Goal: Navigation & Orientation: Find specific page/section

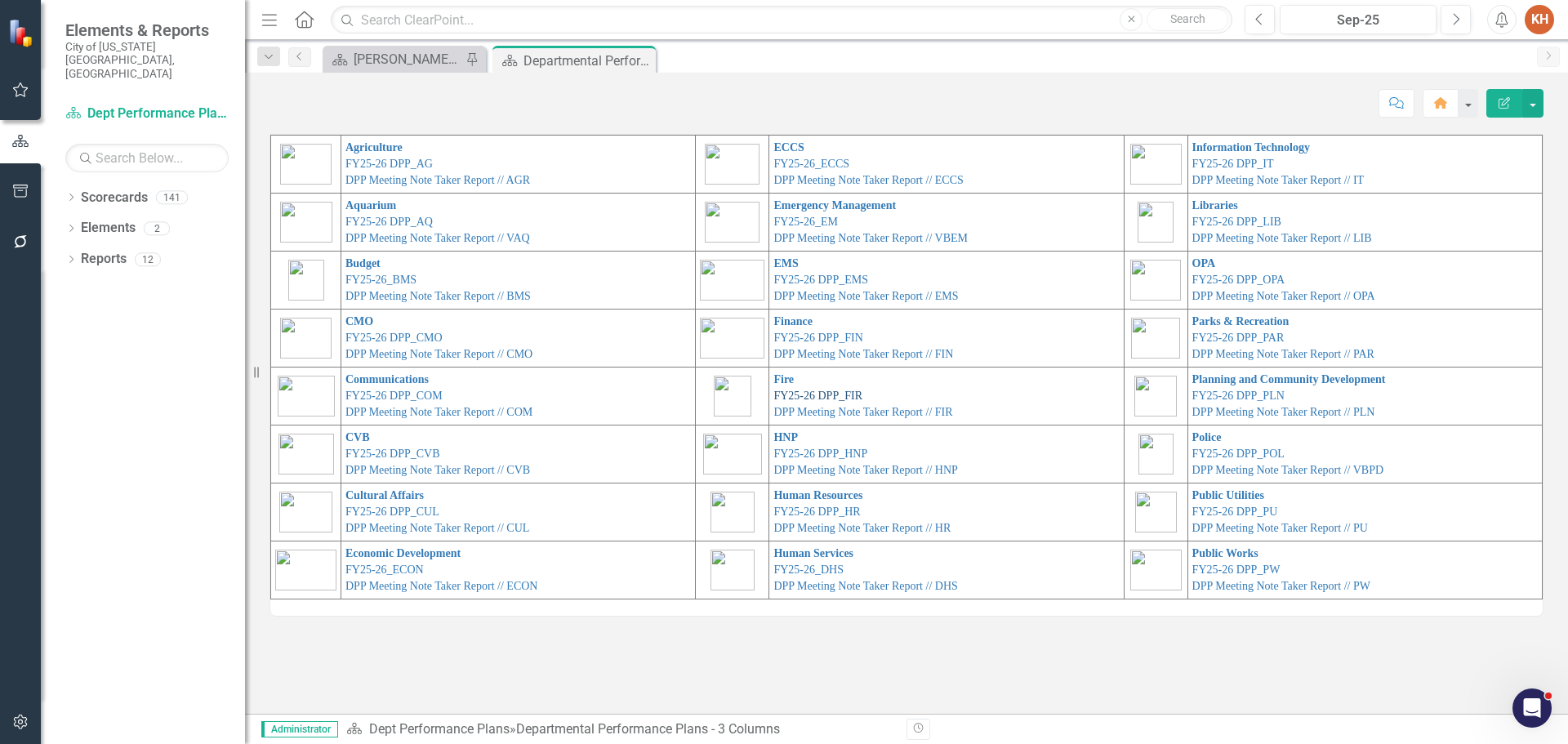
click at [790, 393] on link "FY25-26 DPP_FIR" at bounding box center [818, 396] width 89 height 12
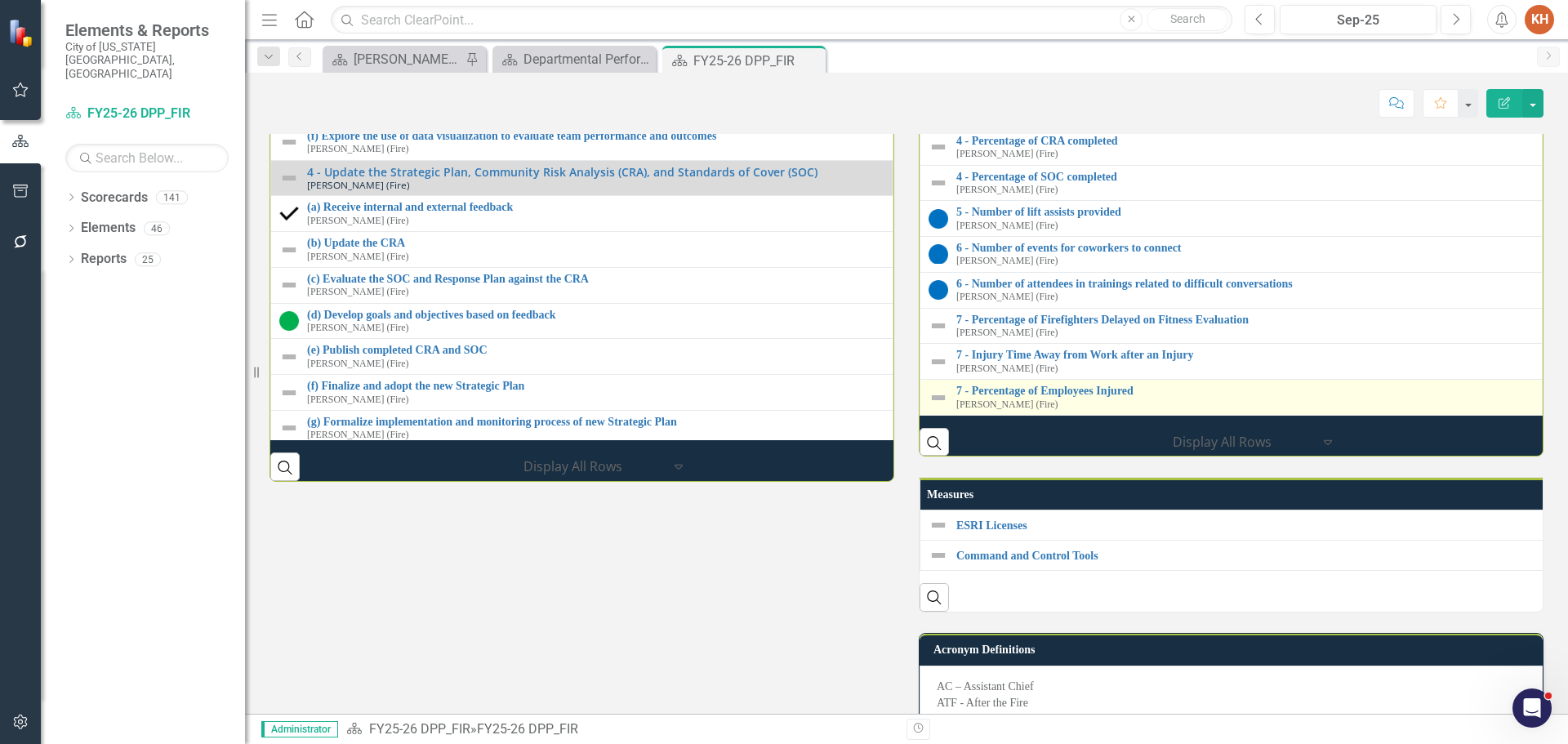
scroll to position [2308, 0]
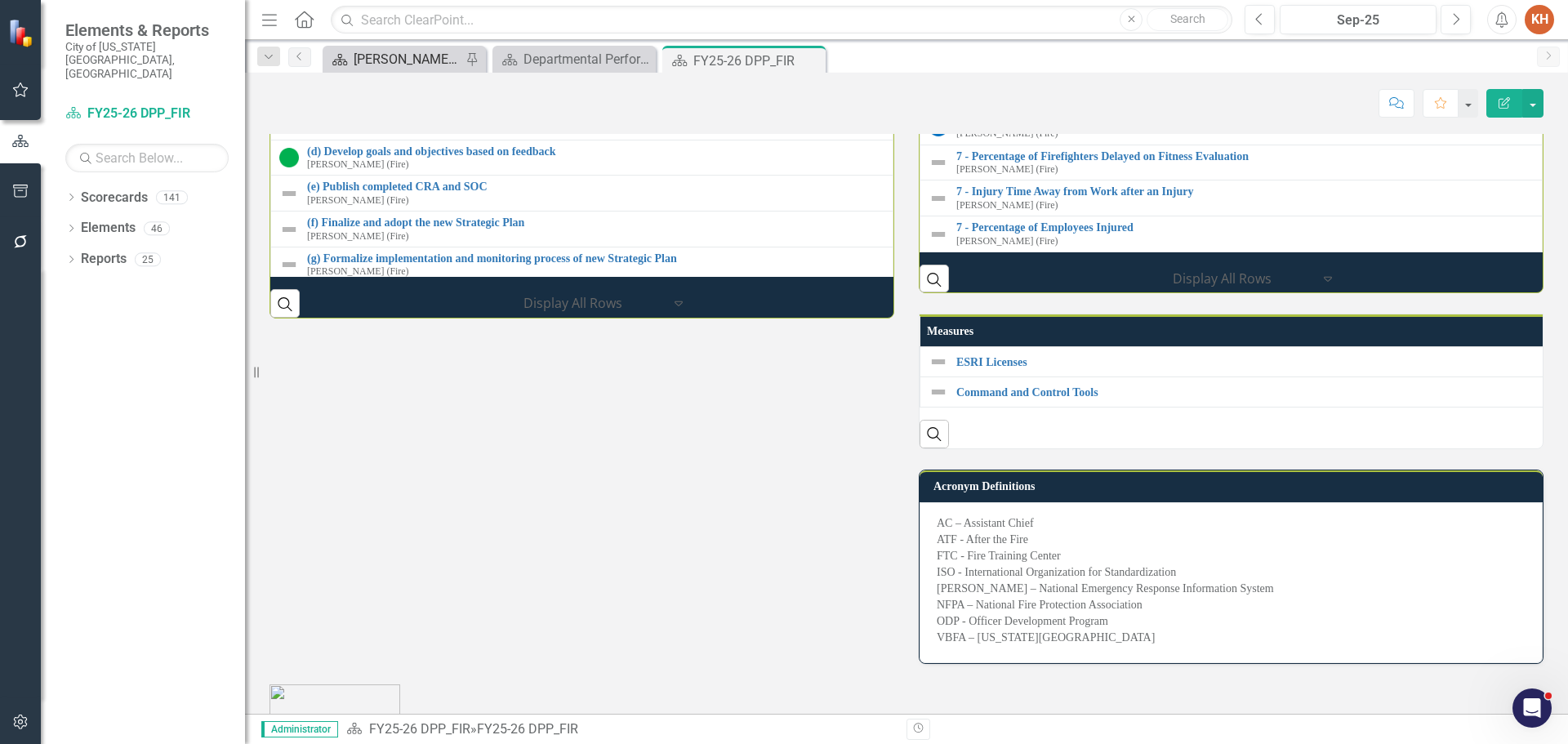
click at [404, 56] on div "[PERSON_NAME]'s Home" at bounding box center [408, 60] width 108 height 20
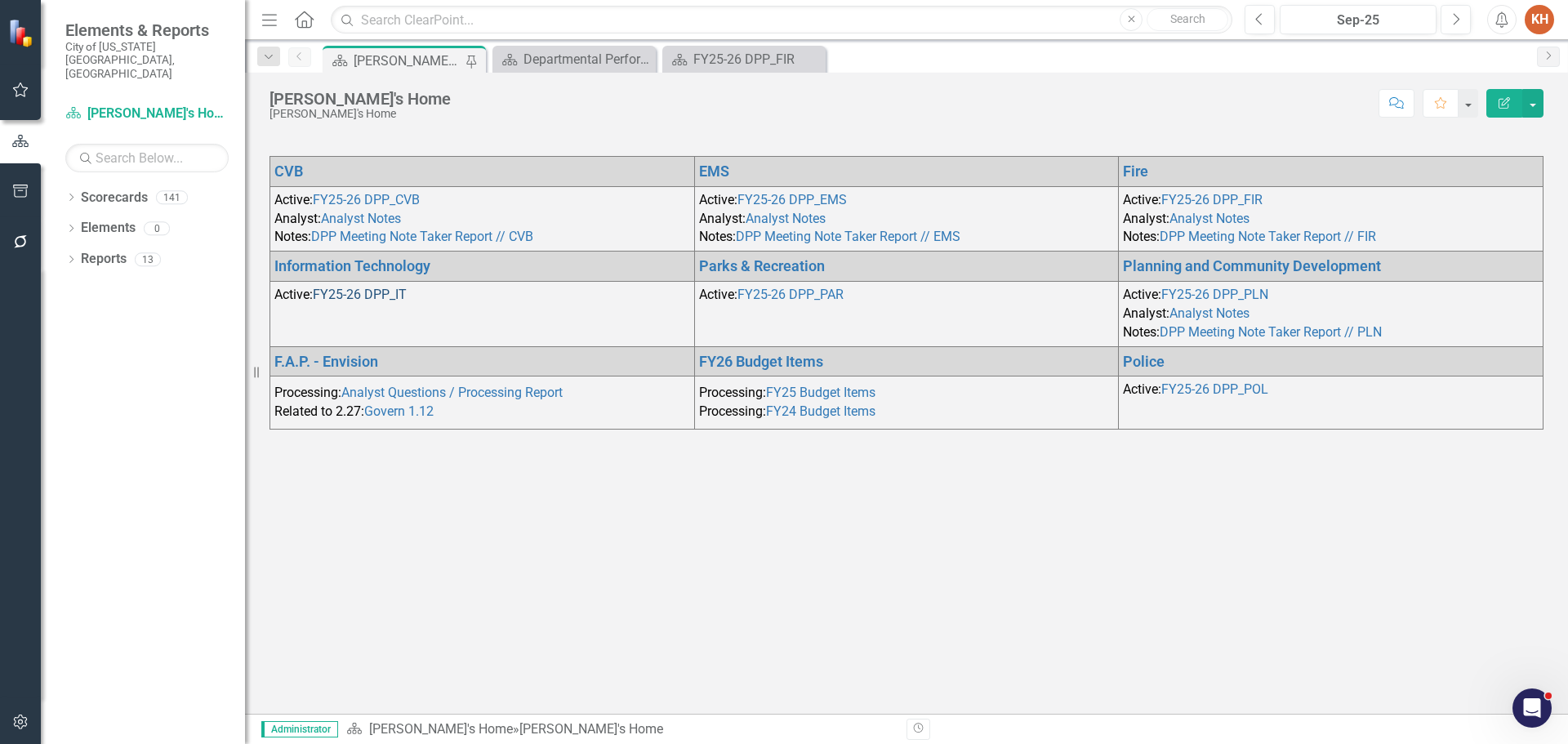
click at [381, 293] on link "FY25-26 DPP_IT" at bounding box center [359, 294] width 94 height 16
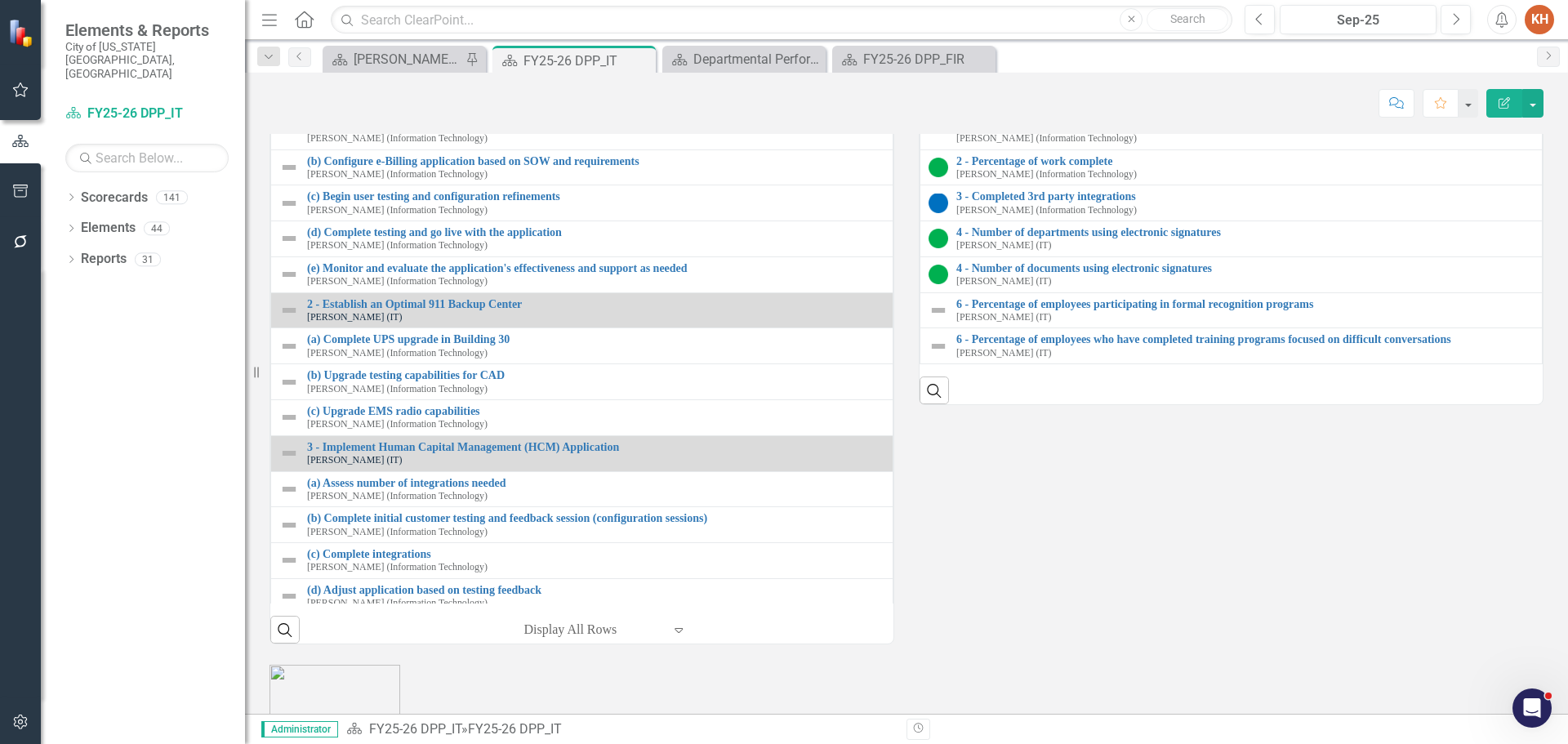
scroll to position [1552, 0]
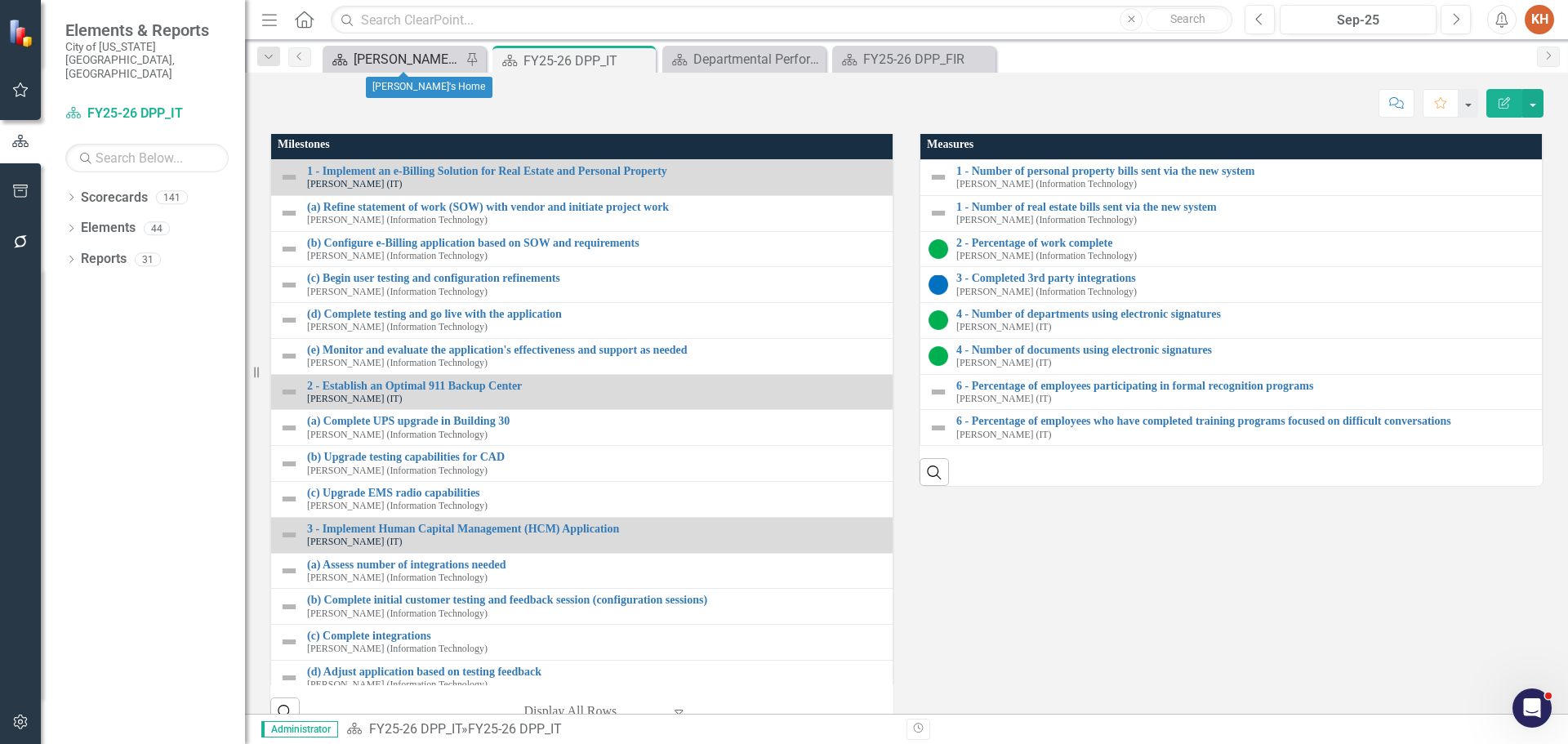
click at [377, 49] on div "[PERSON_NAME]'s Home" at bounding box center [408, 60] width 108 height 20
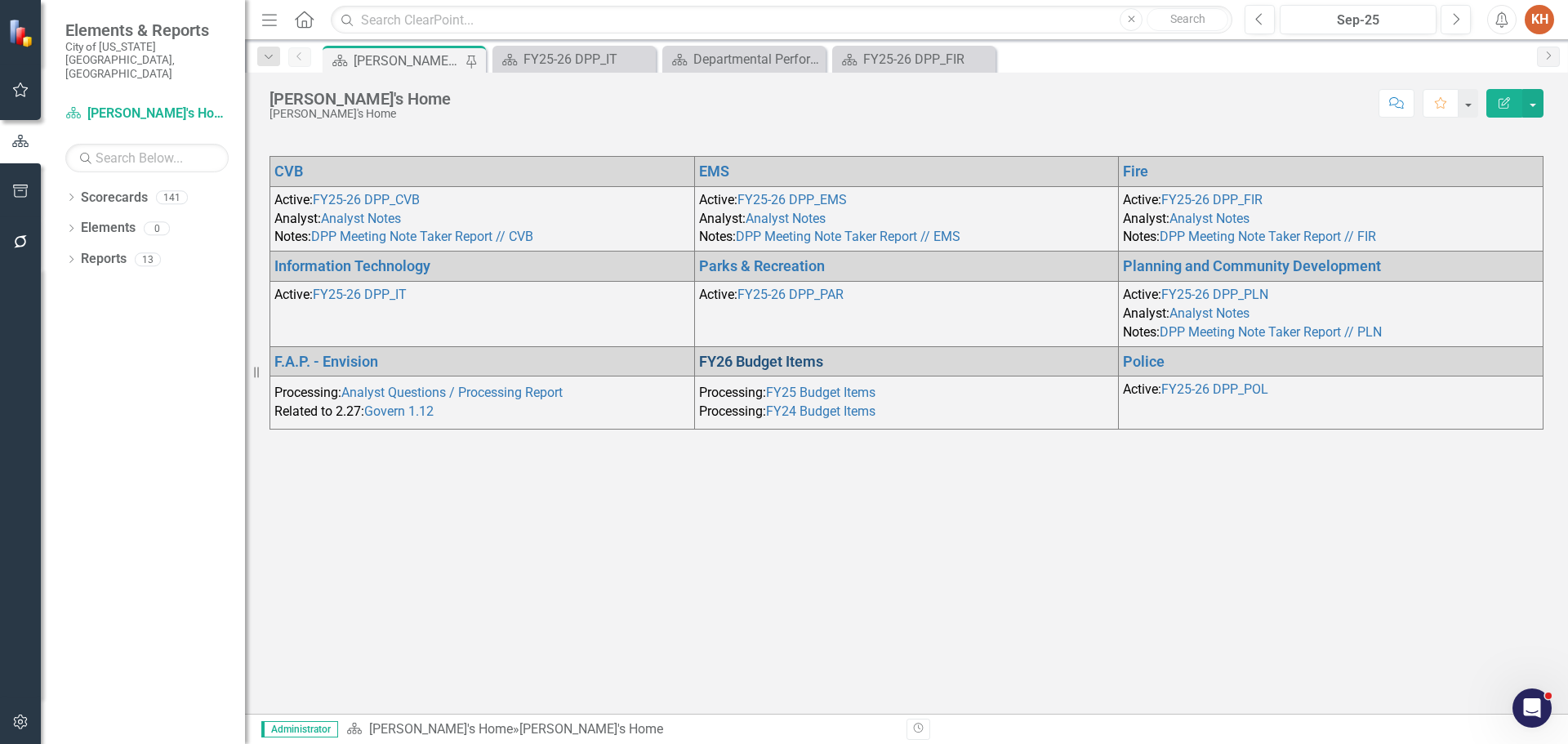
click at [805, 357] on link "FY26 Budget Items" at bounding box center [760, 361] width 124 height 17
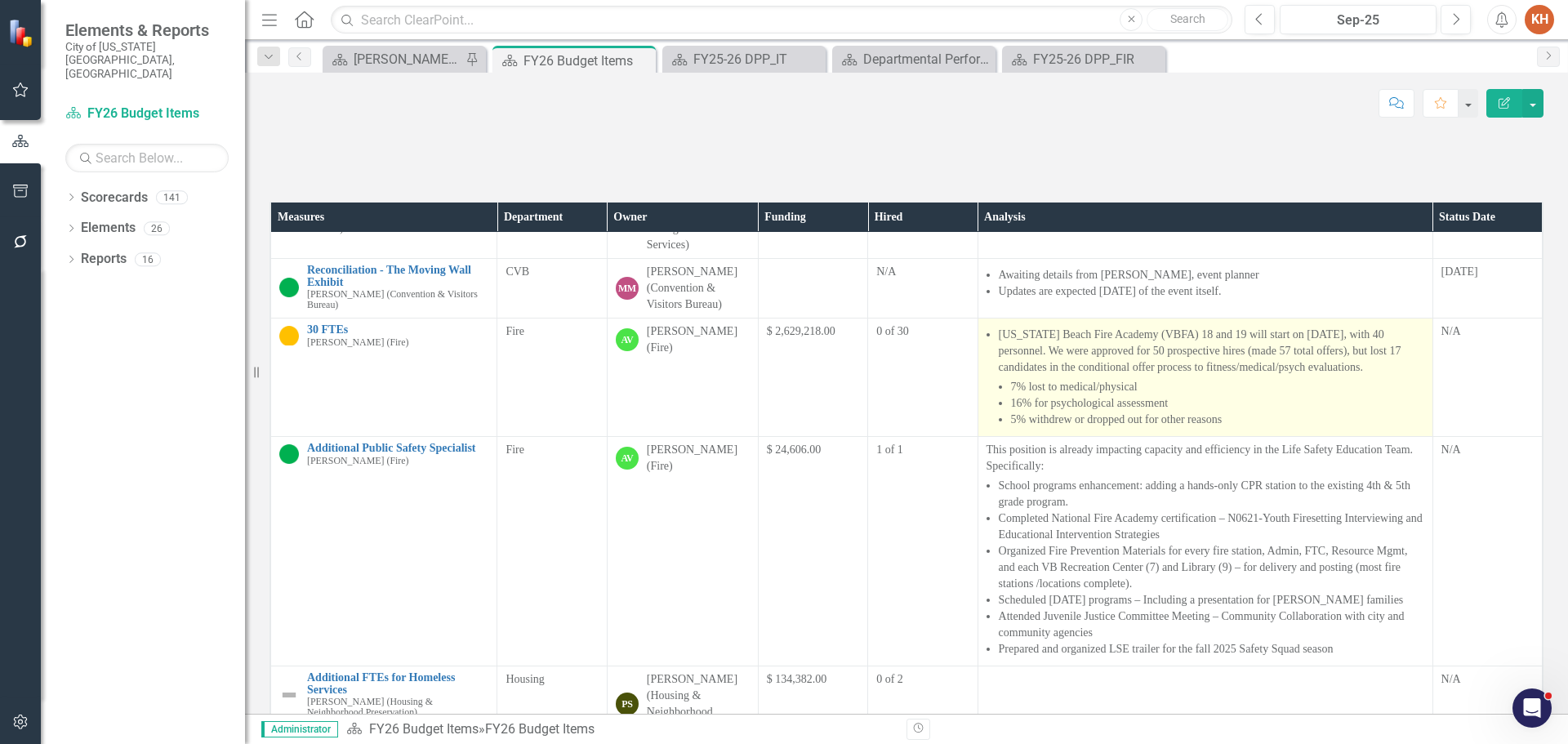
scroll to position [327, 0]
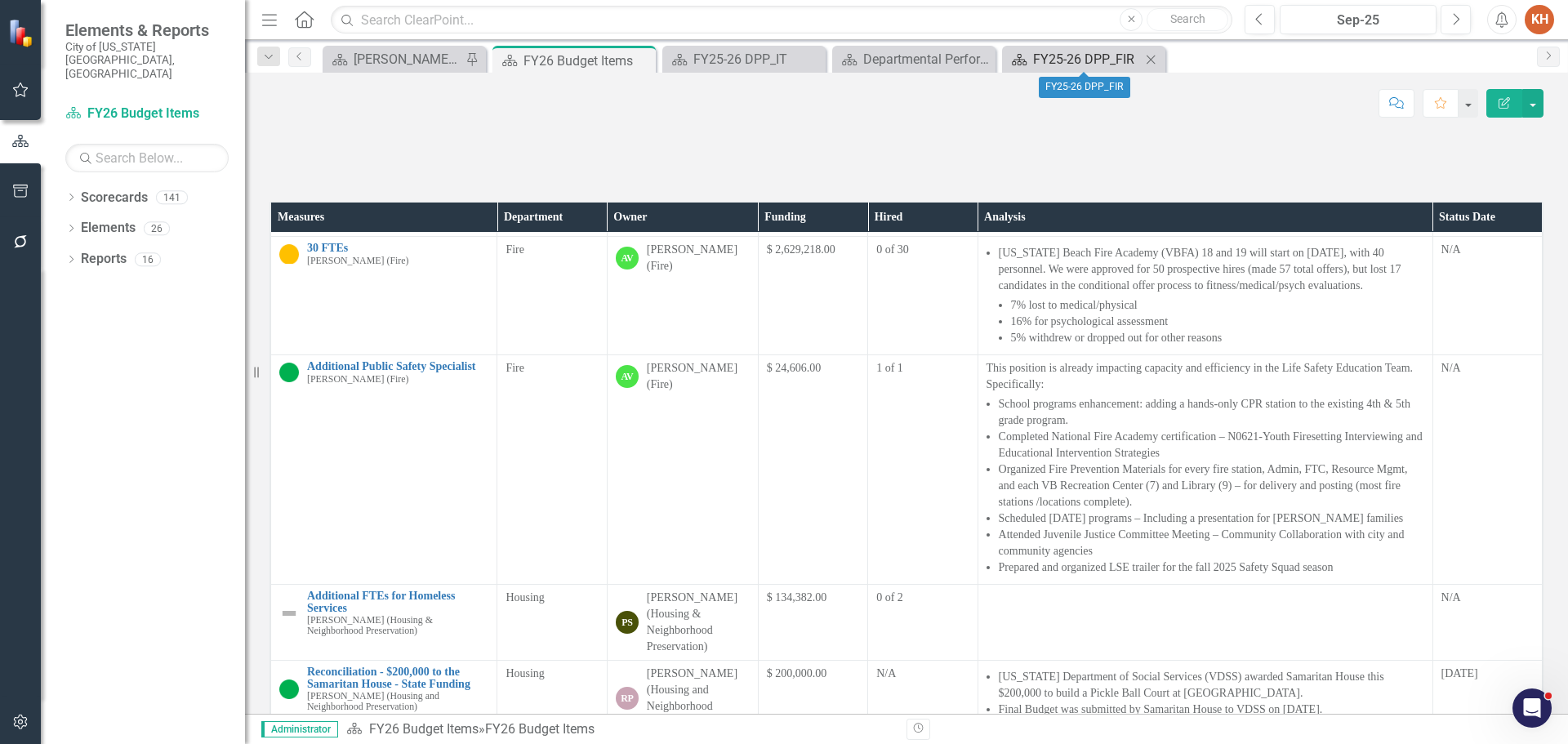
click at [1121, 57] on div "FY25-26 DPP_FIR" at bounding box center [1087, 60] width 108 height 20
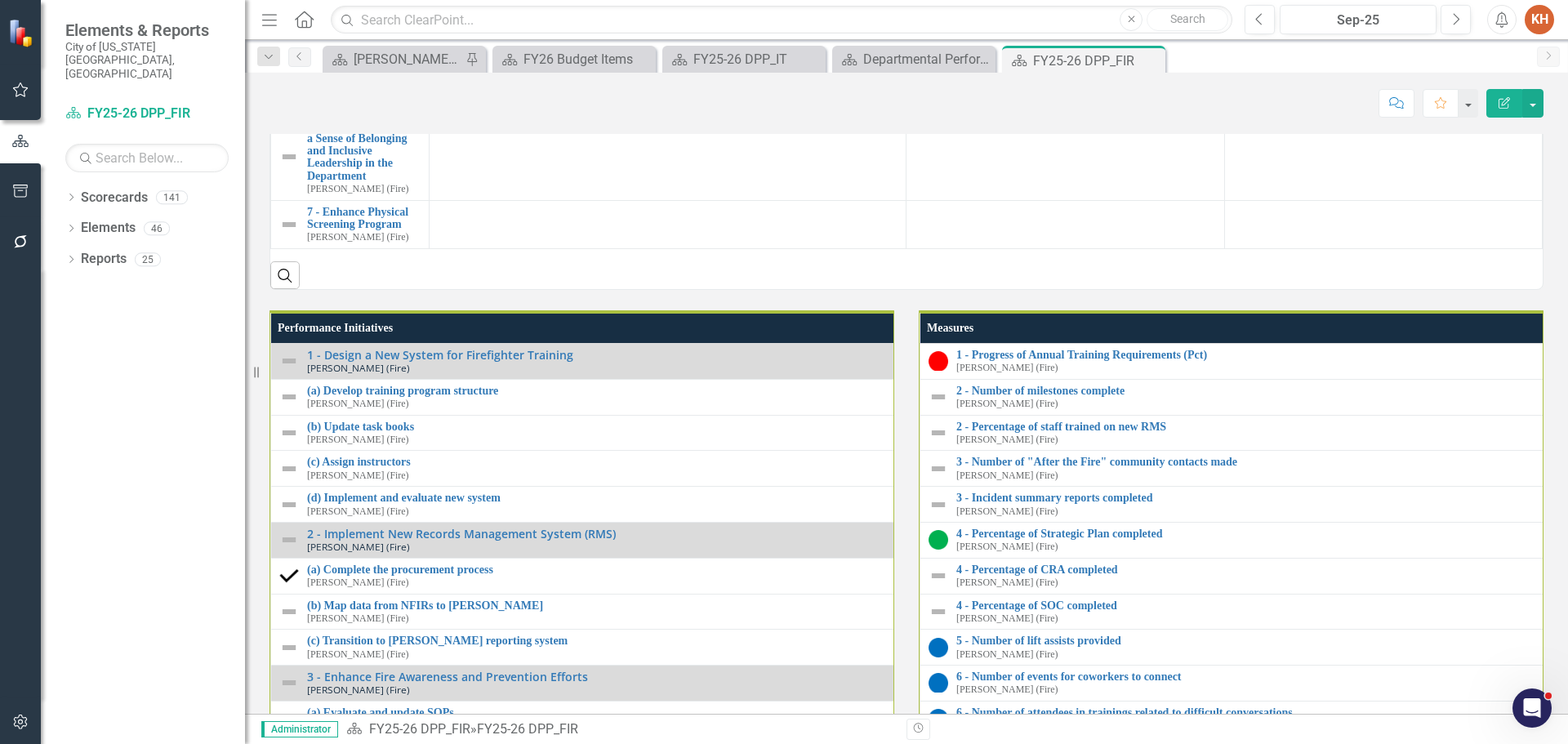
scroll to position [1634, 0]
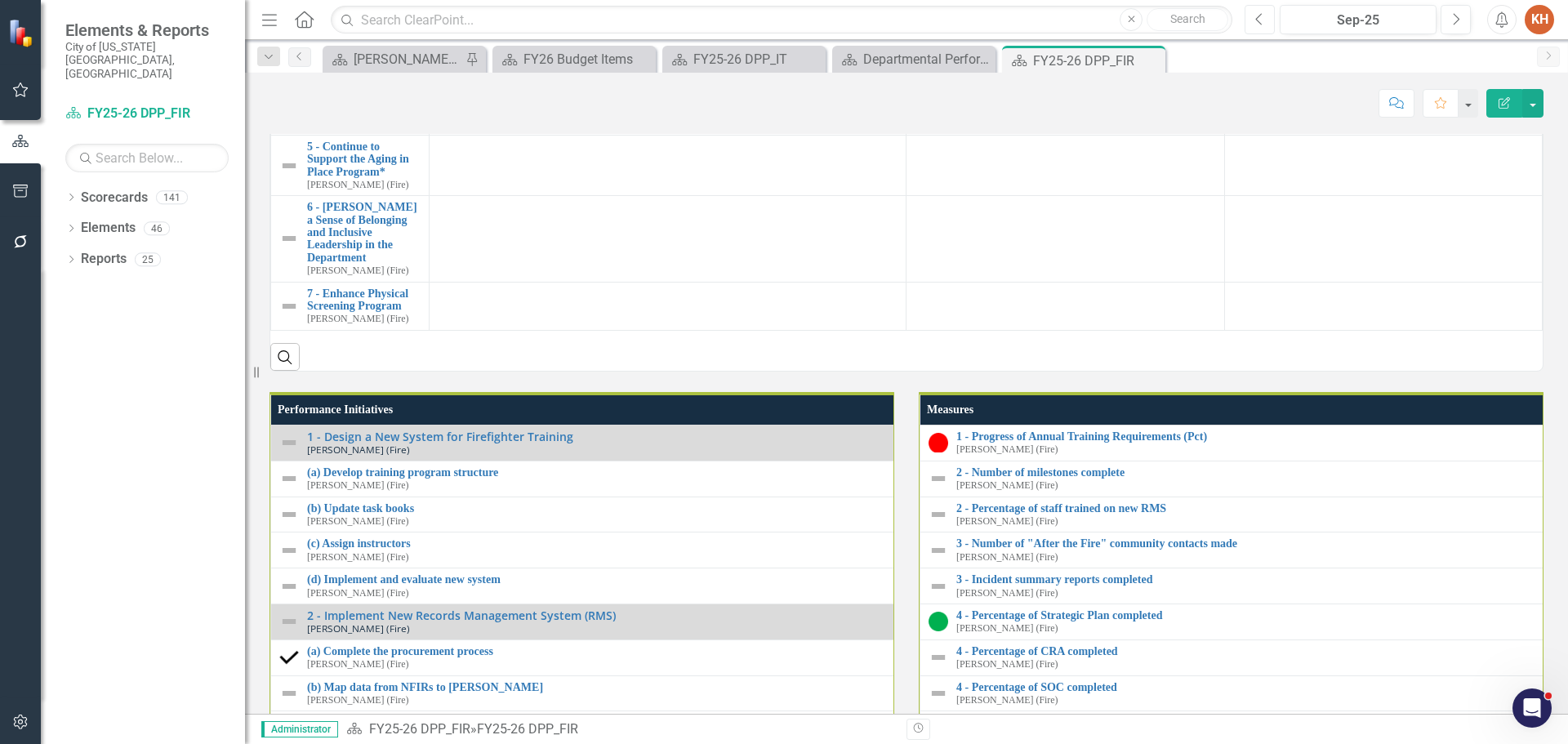
click at [1266, 18] on button "Previous" at bounding box center [1259, 20] width 30 height 30
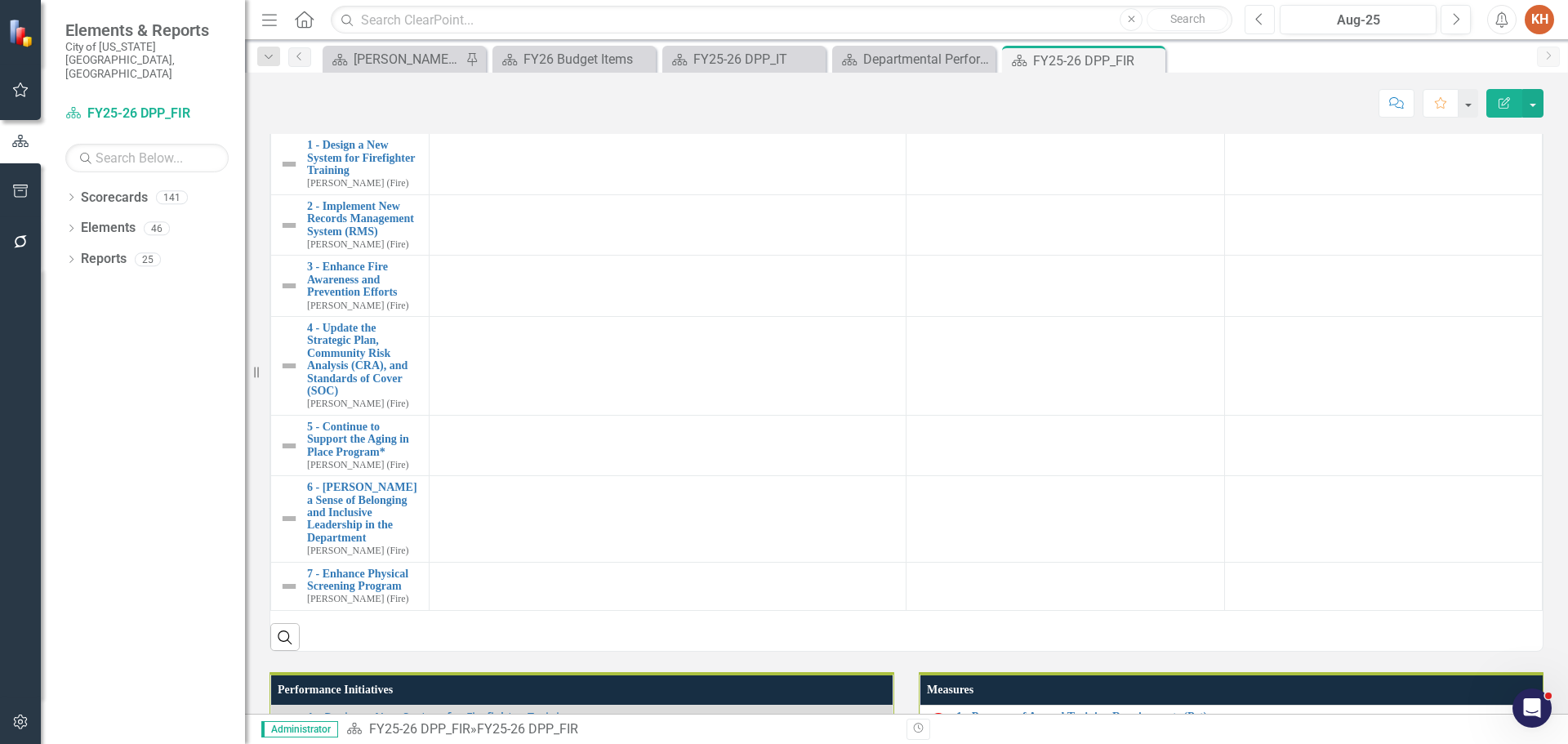
scroll to position [1518, 0]
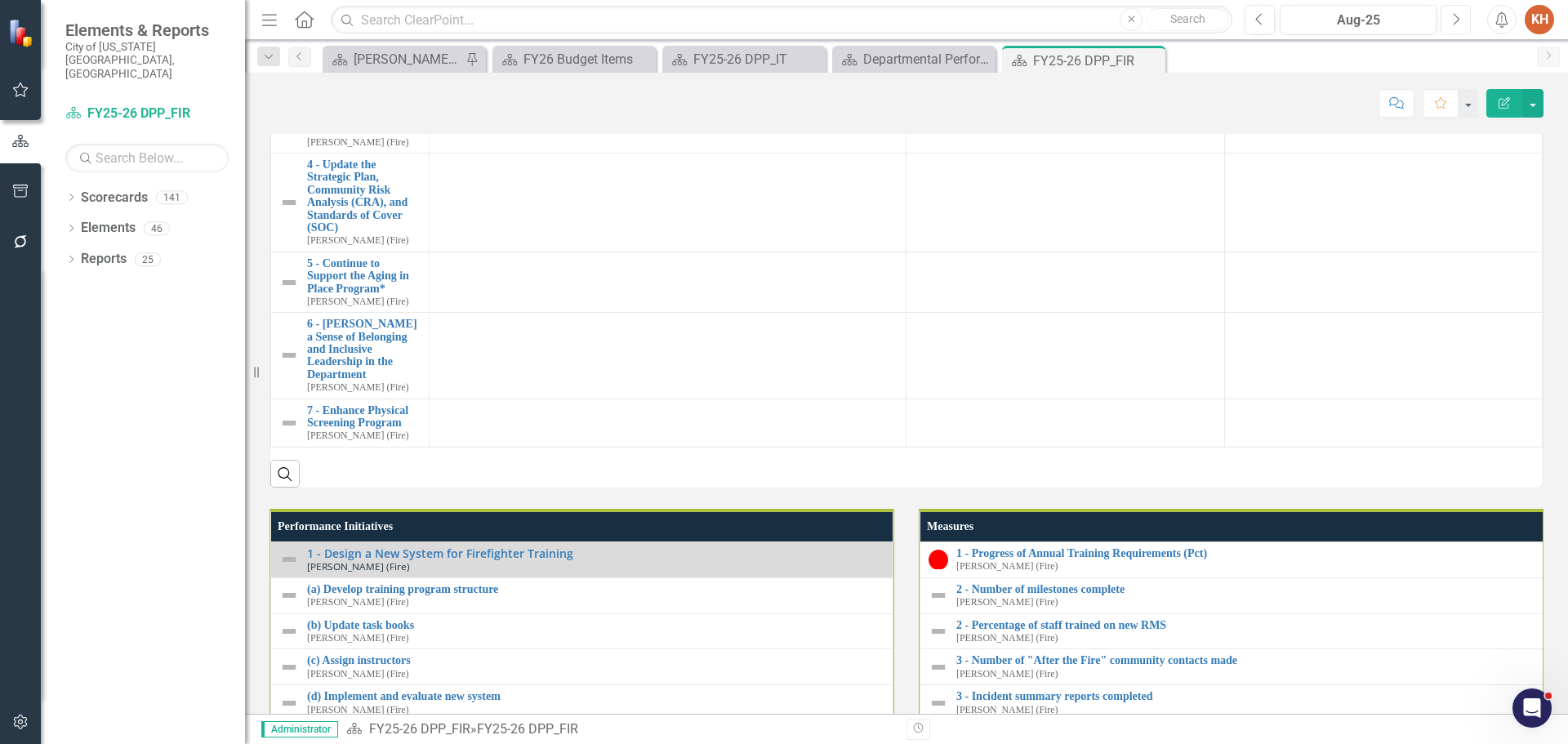
click at [1457, 18] on icon "Next" at bounding box center [1455, 20] width 9 height 15
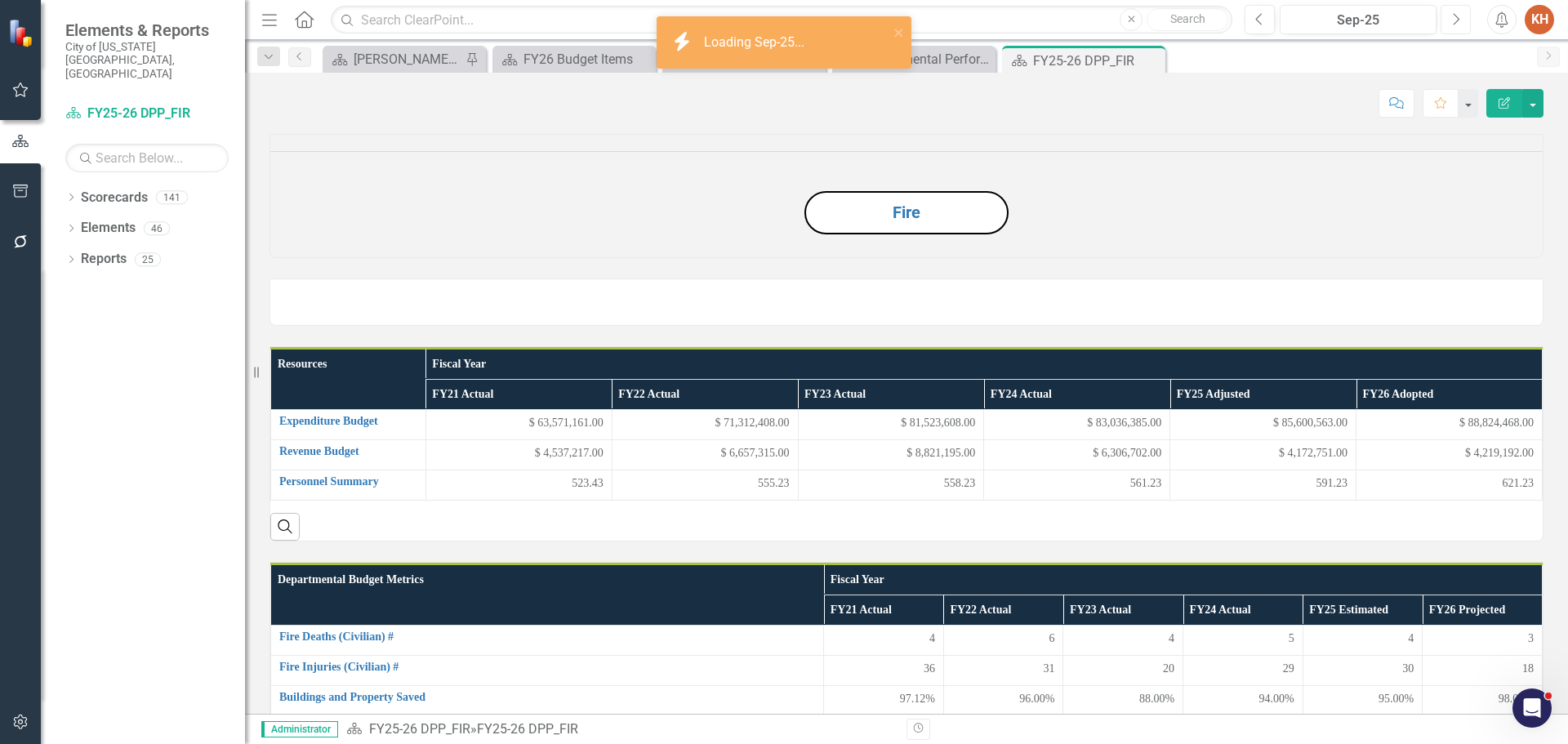
click at [1457, 18] on icon "Next" at bounding box center [1455, 20] width 9 height 15
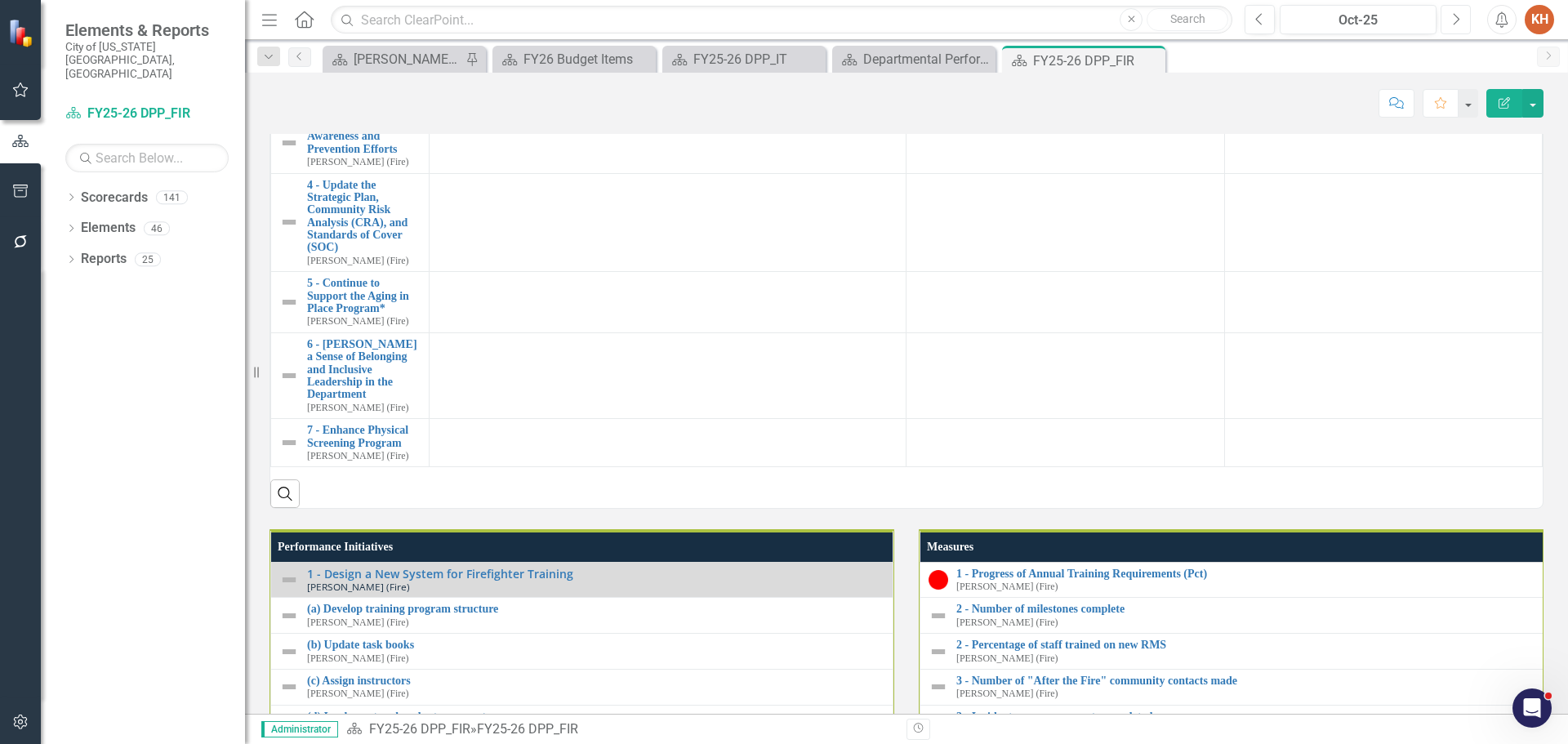
scroll to position [1228, 0]
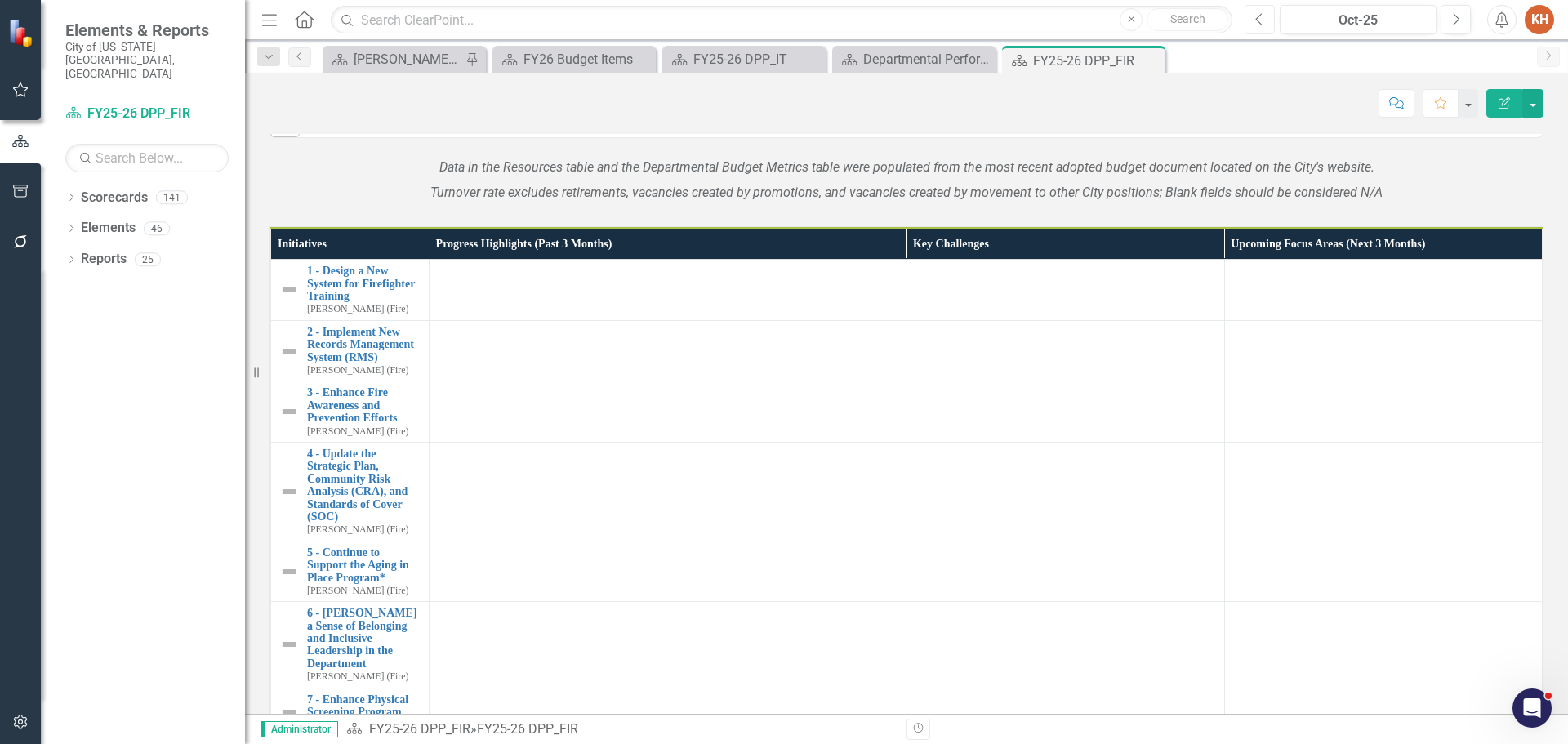
click at [1251, 21] on button "Previous" at bounding box center [1259, 20] width 30 height 30
